Goal: Transaction & Acquisition: Download file/media

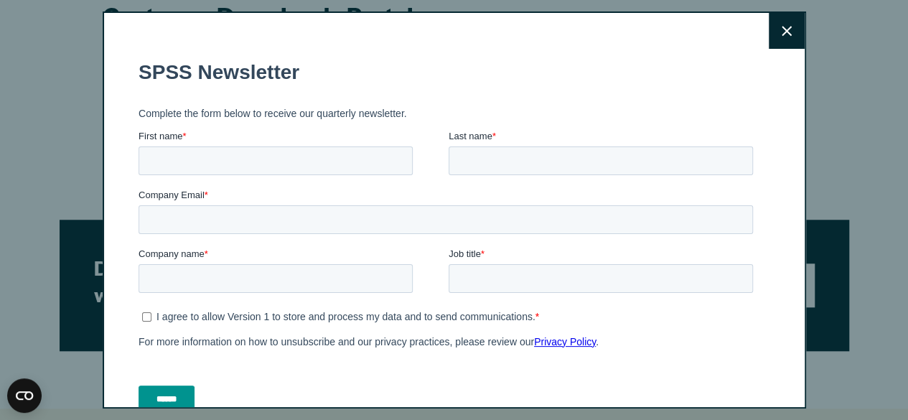
scroll to position [800, 0]
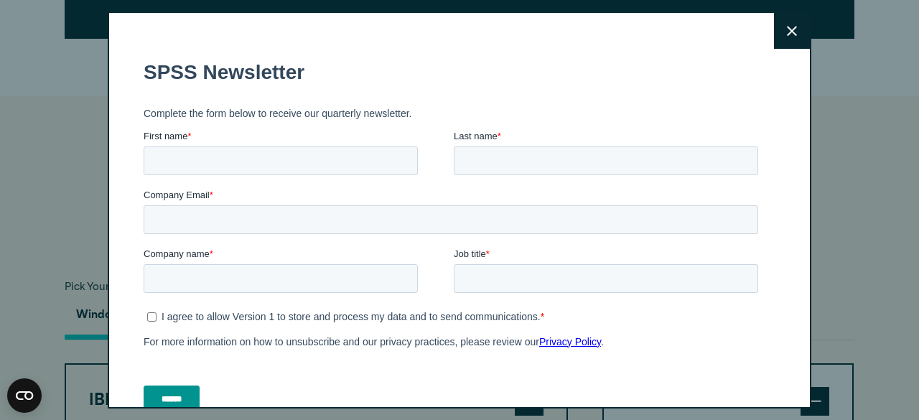
drag, startPoint x: 918, startPoint y: 181, endPoint x: 909, endPoint y: 213, distance: 33.6
click at [774, 27] on button "Close" at bounding box center [792, 31] width 36 height 36
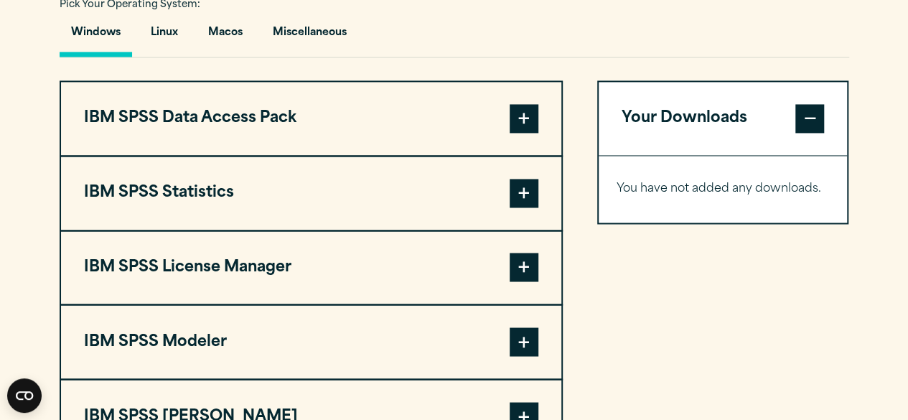
scroll to position [1090, 0]
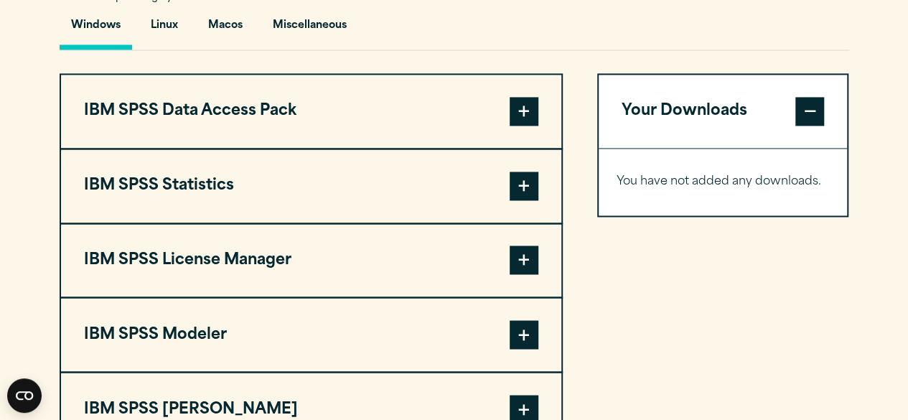
click at [363, 180] on button "IBM SPSS Statistics" at bounding box center [311, 185] width 501 height 73
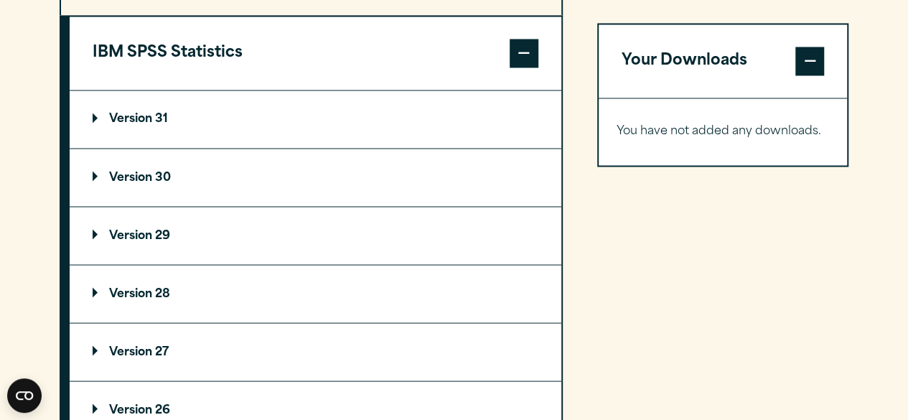
scroll to position [1230, 0]
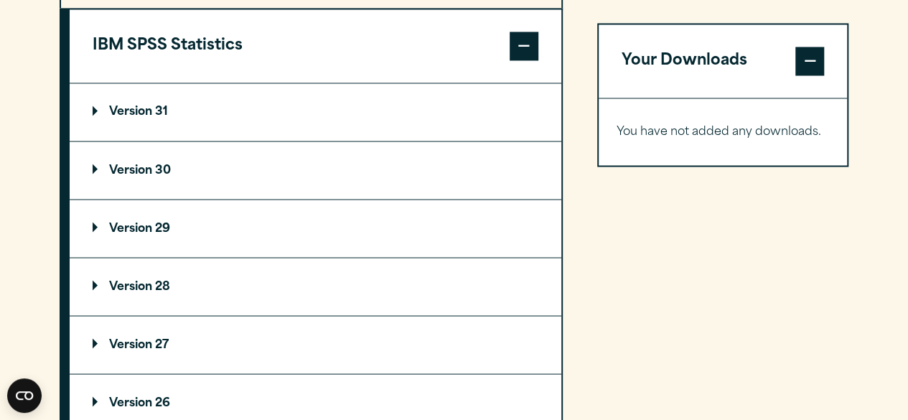
click at [245, 330] on summary "Version 27" at bounding box center [316, 344] width 492 height 57
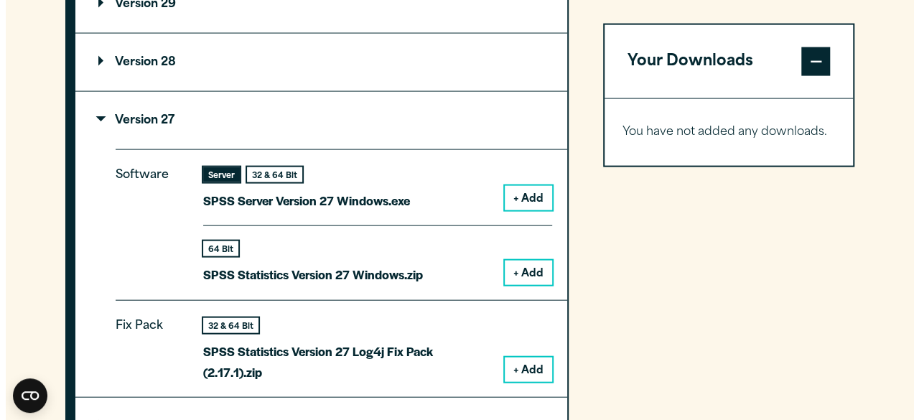
scroll to position [1458, 0]
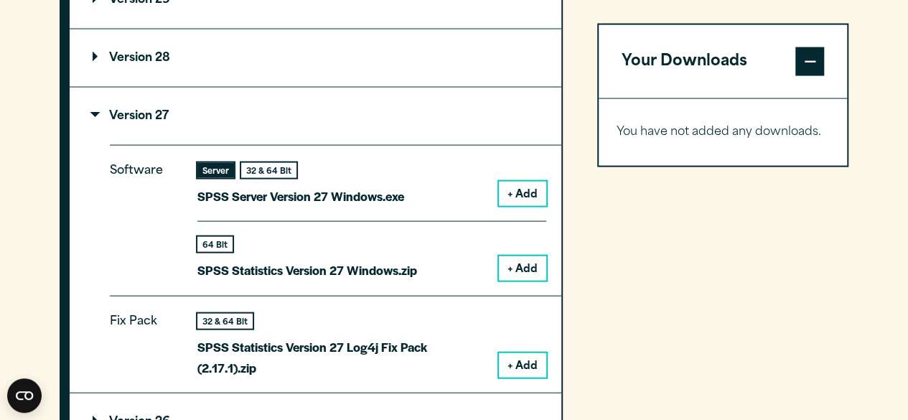
click at [330, 189] on p "SPSS Server Version 27 Windows.exe" at bounding box center [300, 196] width 207 height 21
click at [513, 192] on button "+ Add" at bounding box center [522, 194] width 47 height 24
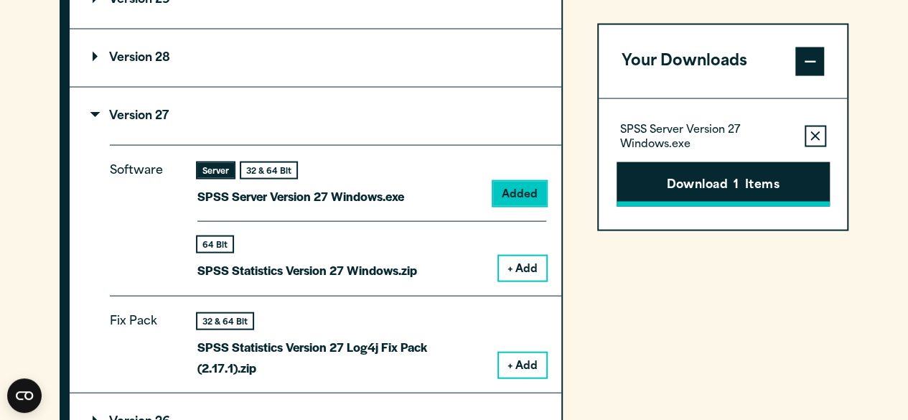
click at [694, 182] on button "Download 1 Items" at bounding box center [723, 184] width 213 height 45
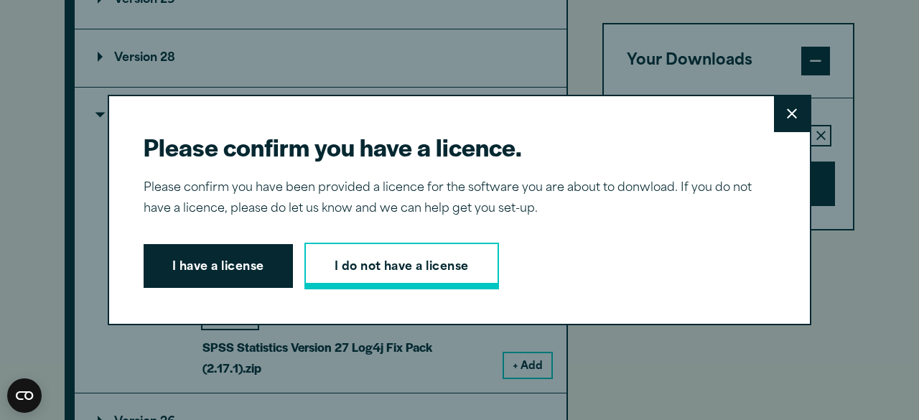
click at [434, 272] on link "I do not have a license" at bounding box center [401, 266] width 195 height 47
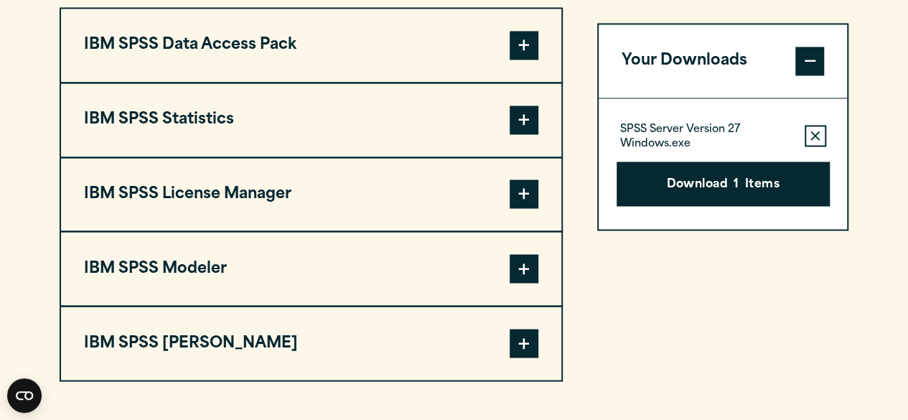
scroll to position [1130, 0]
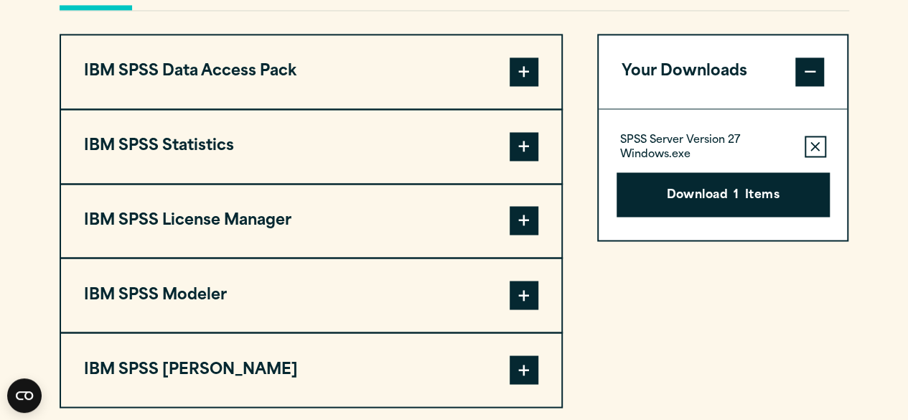
click at [527, 141] on span at bounding box center [524, 146] width 29 height 29
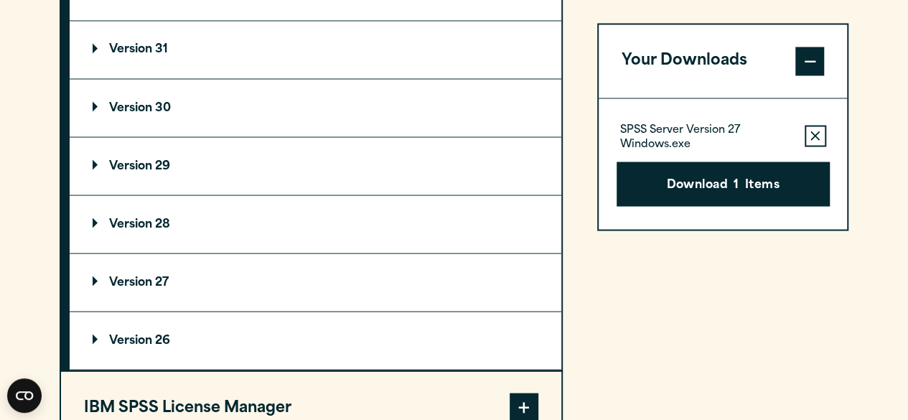
scroll to position [1295, 0]
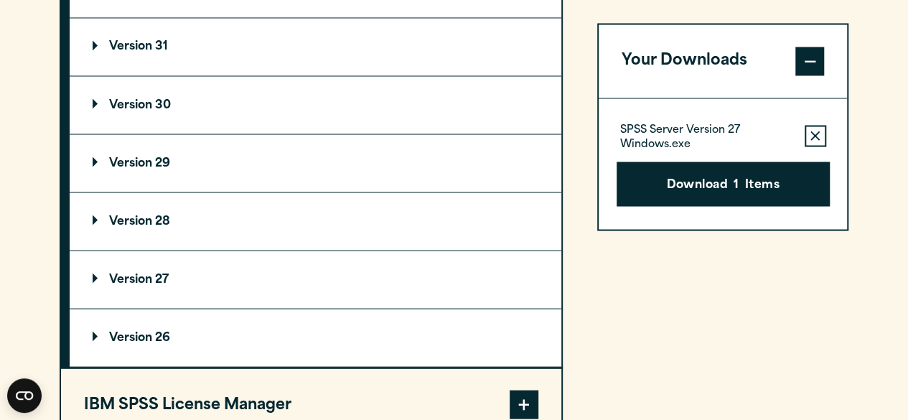
click at [376, 255] on summary "Version 27" at bounding box center [316, 279] width 492 height 57
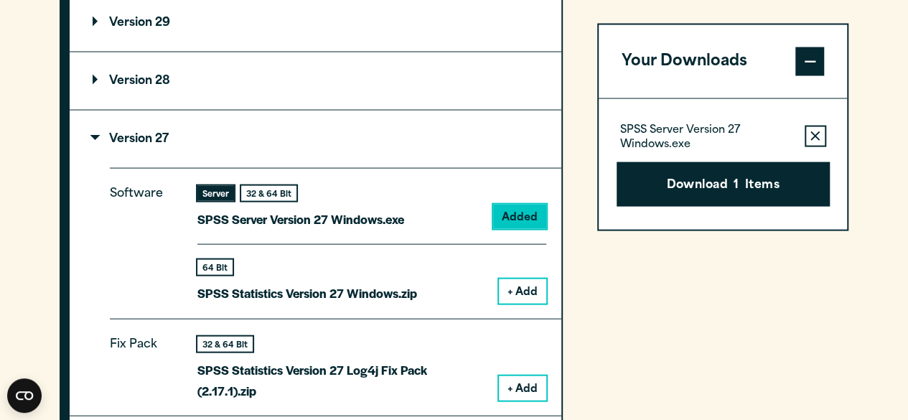
scroll to position [1456, 0]
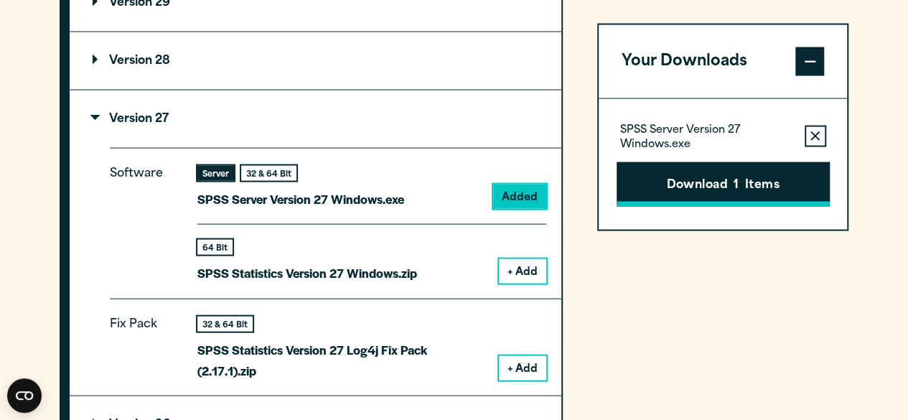
click at [721, 182] on button "Download 1 Items" at bounding box center [723, 184] width 213 height 45
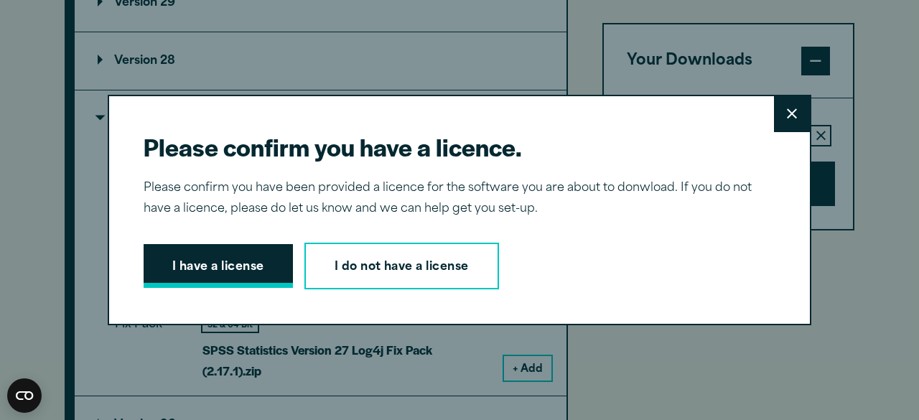
click at [237, 270] on button "I have a license" at bounding box center [218, 266] width 149 height 45
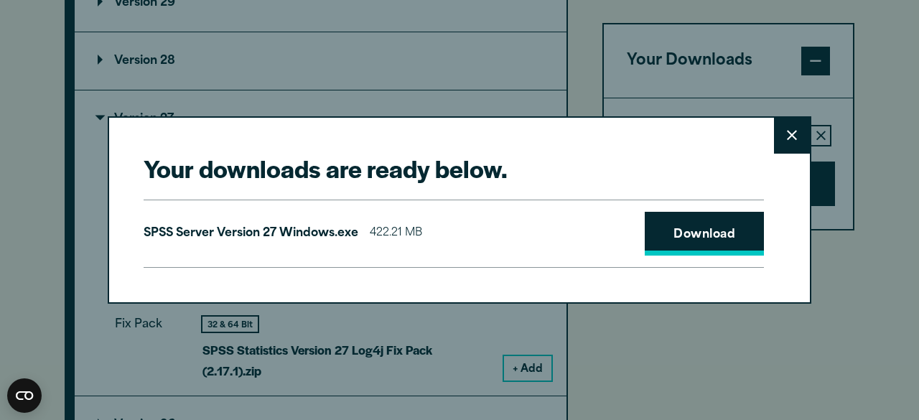
click at [672, 234] on link "Download" at bounding box center [704, 234] width 119 height 45
click at [787, 131] on icon at bounding box center [792, 135] width 10 height 11
